Goal: Information Seeking & Learning: Learn about a topic

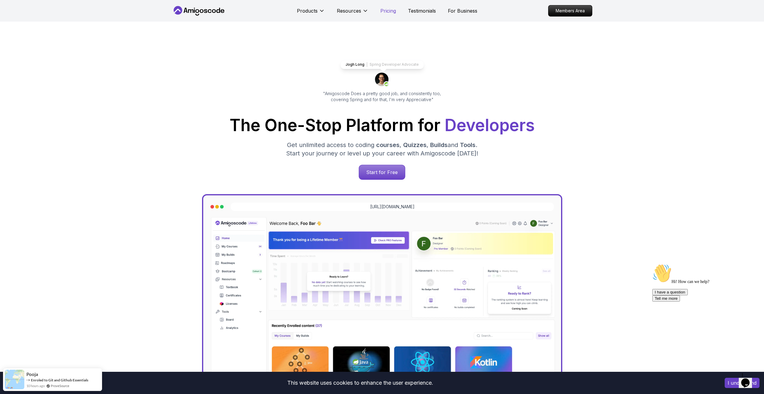
click at [394, 8] on p "Pricing" at bounding box center [389, 10] width 16 height 7
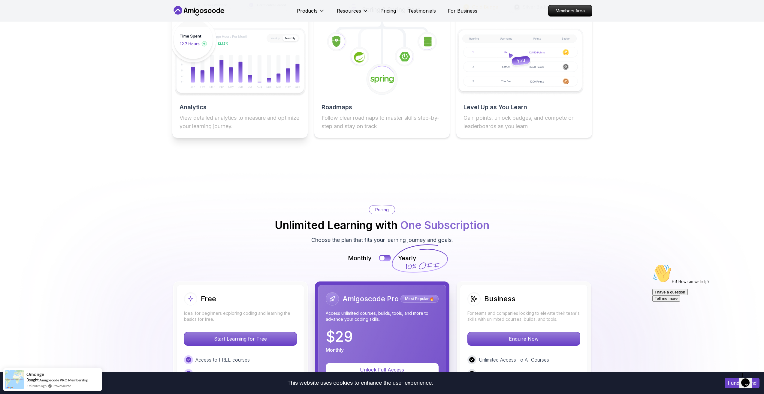
scroll to position [1081, 0]
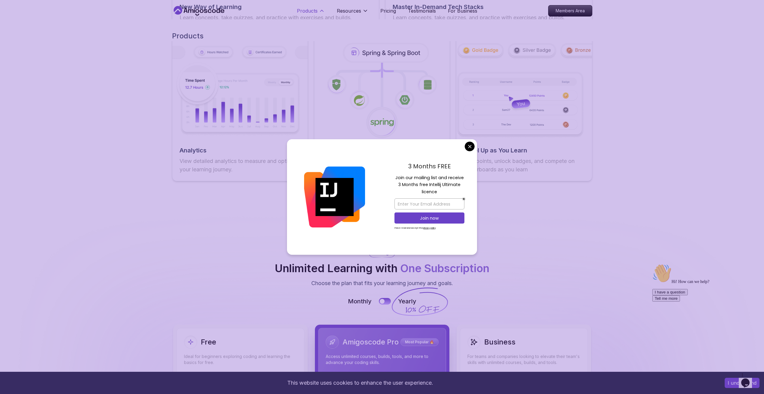
click at [313, 16] on button "Products" at bounding box center [311, 13] width 28 height 12
click at [463, 147] on div "3 Months FREE Join our mailing list and receive 3 Months free Intellij Ultimate…" at bounding box center [429, 197] width 95 height 116
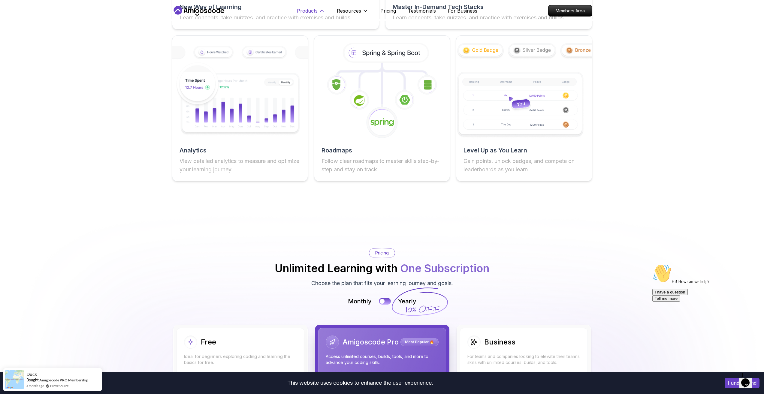
click at [318, 10] on button "Products" at bounding box center [311, 13] width 28 height 12
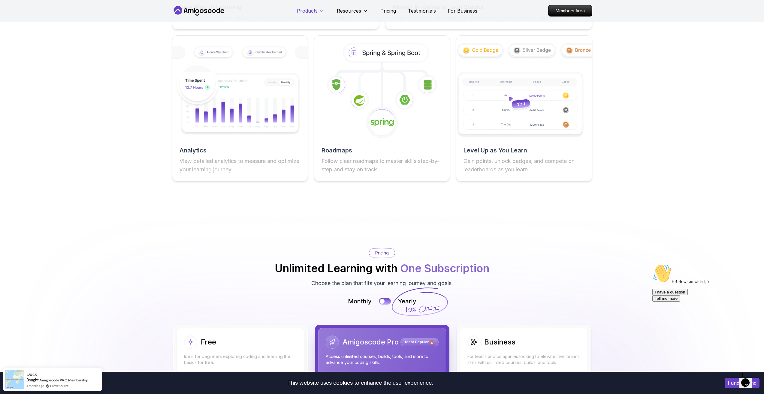
click at [318, 10] on button "Products" at bounding box center [311, 13] width 28 height 12
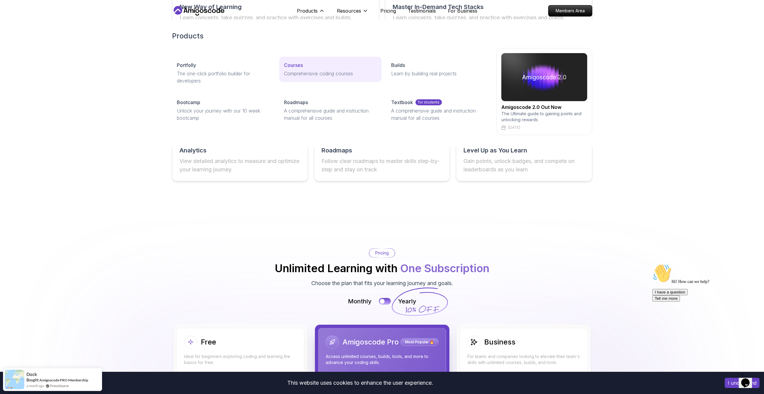
click at [305, 68] on div "Courses" at bounding box center [330, 65] width 93 height 7
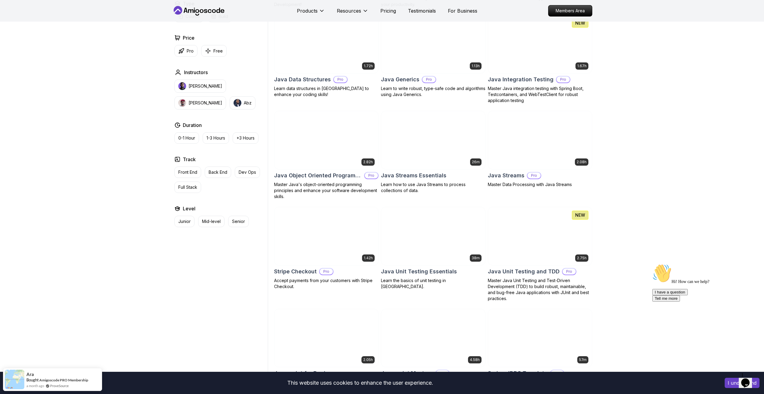
scroll to position [841, 0]
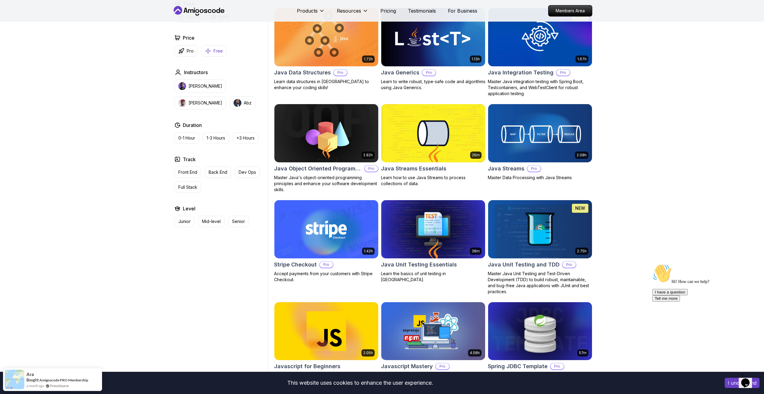
click at [208, 52] on icon "button" at bounding box center [208, 51] width 6 height 6
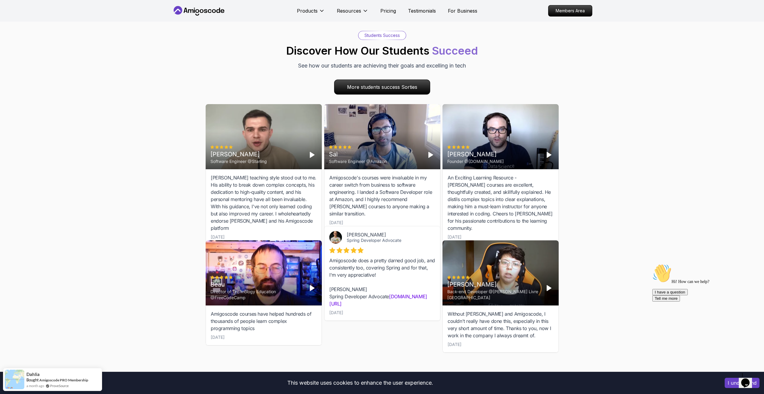
click at [304, 77] on div "Students Success Discover How Our Students Succeed See how our students are ach…" at bounding box center [382, 193] width 354 height 325
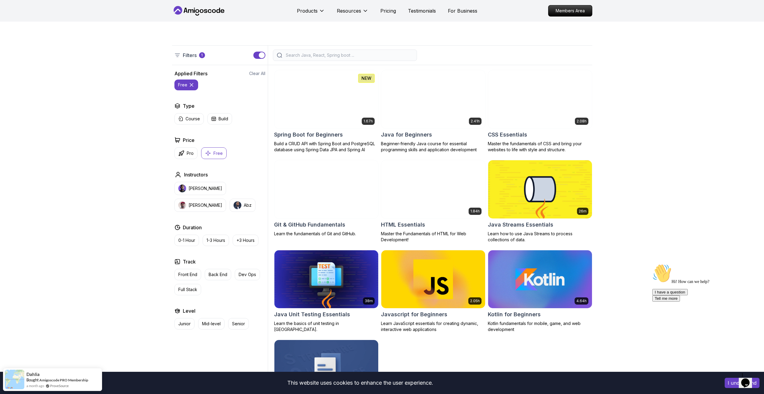
scroll to position [60, 0]
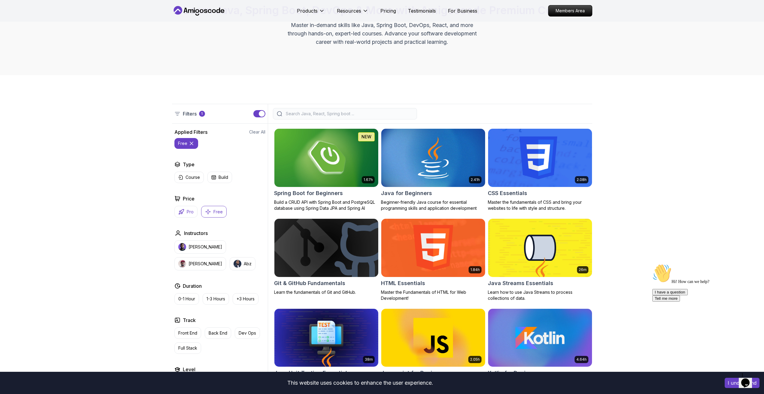
click at [184, 211] on icon "button" at bounding box center [181, 212] width 6 height 6
